Goal: Communication & Community: Ask a question

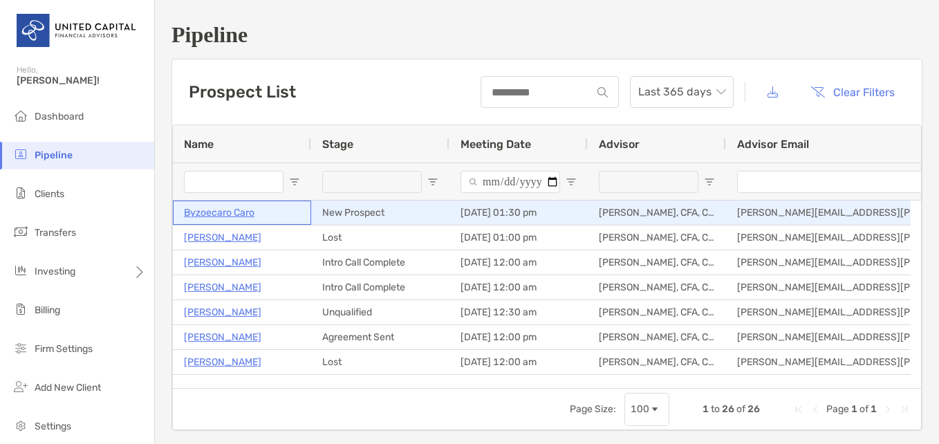
click at [241, 216] on p "Byzoecaro Caro" at bounding box center [219, 212] width 71 height 17
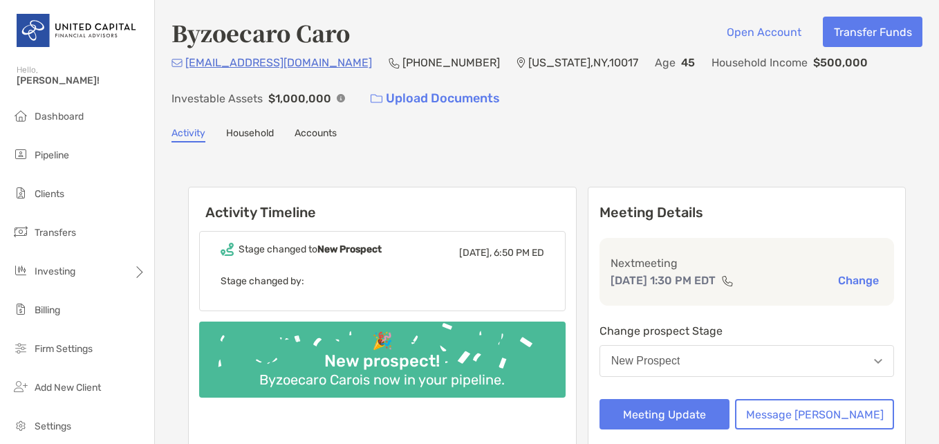
drag, startPoint x: 184, startPoint y: 63, endPoint x: 373, endPoint y: 64, distance: 188.7
click at [373, 64] on div "carolina+byzoecaro1111@zoefin.com (213) 325-6697 New York , NY , 10017 Age 45 H…" at bounding box center [546, 83] width 751 height 59
copy p "[EMAIL_ADDRESS][DOMAIN_NAME]"
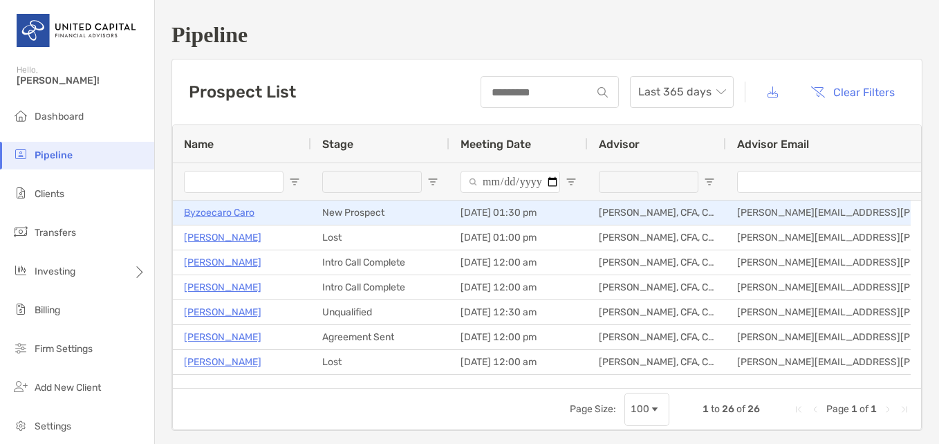
click at [232, 212] on p "Byzoecaro Caro" at bounding box center [219, 212] width 71 height 17
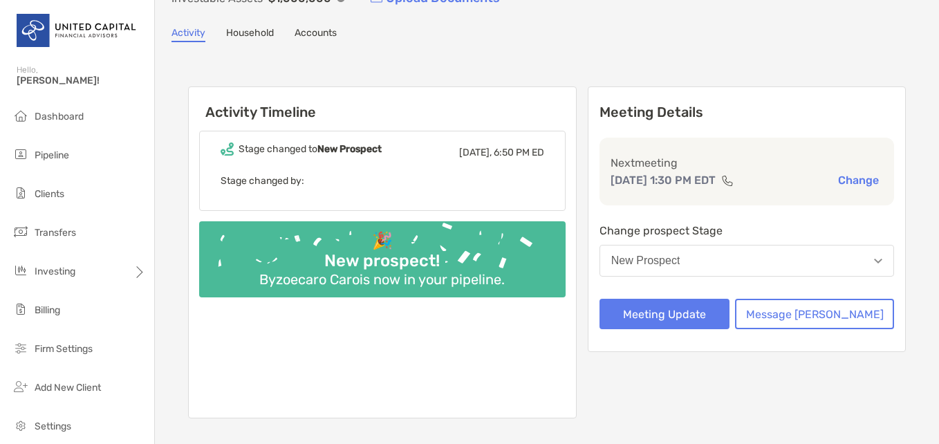
scroll to position [138, 0]
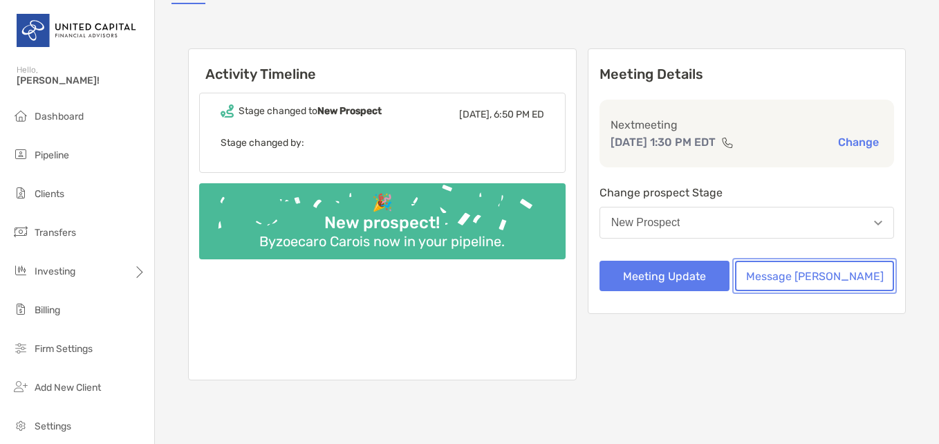
click at [828, 275] on button "Message [PERSON_NAME]" at bounding box center [814, 276] width 159 height 30
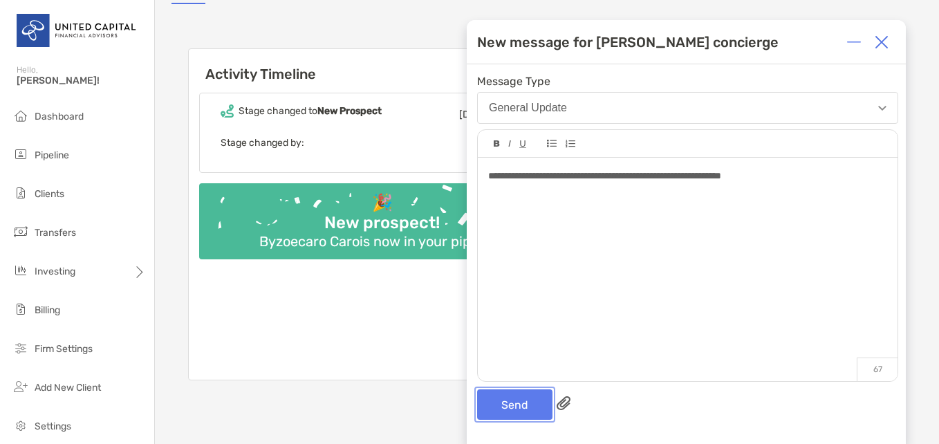
click at [516, 412] on button "Send" at bounding box center [514, 404] width 75 height 30
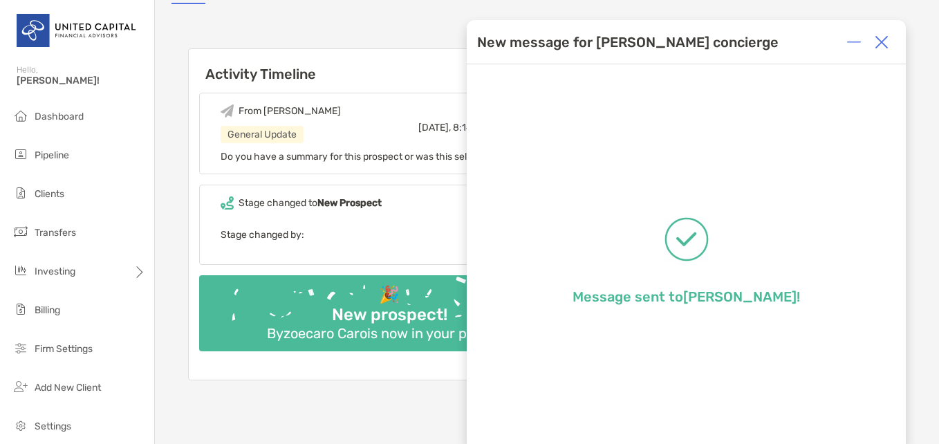
click at [886, 39] on img at bounding box center [881, 42] width 14 height 14
